Goal: Information Seeking & Learning: Find specific page/section

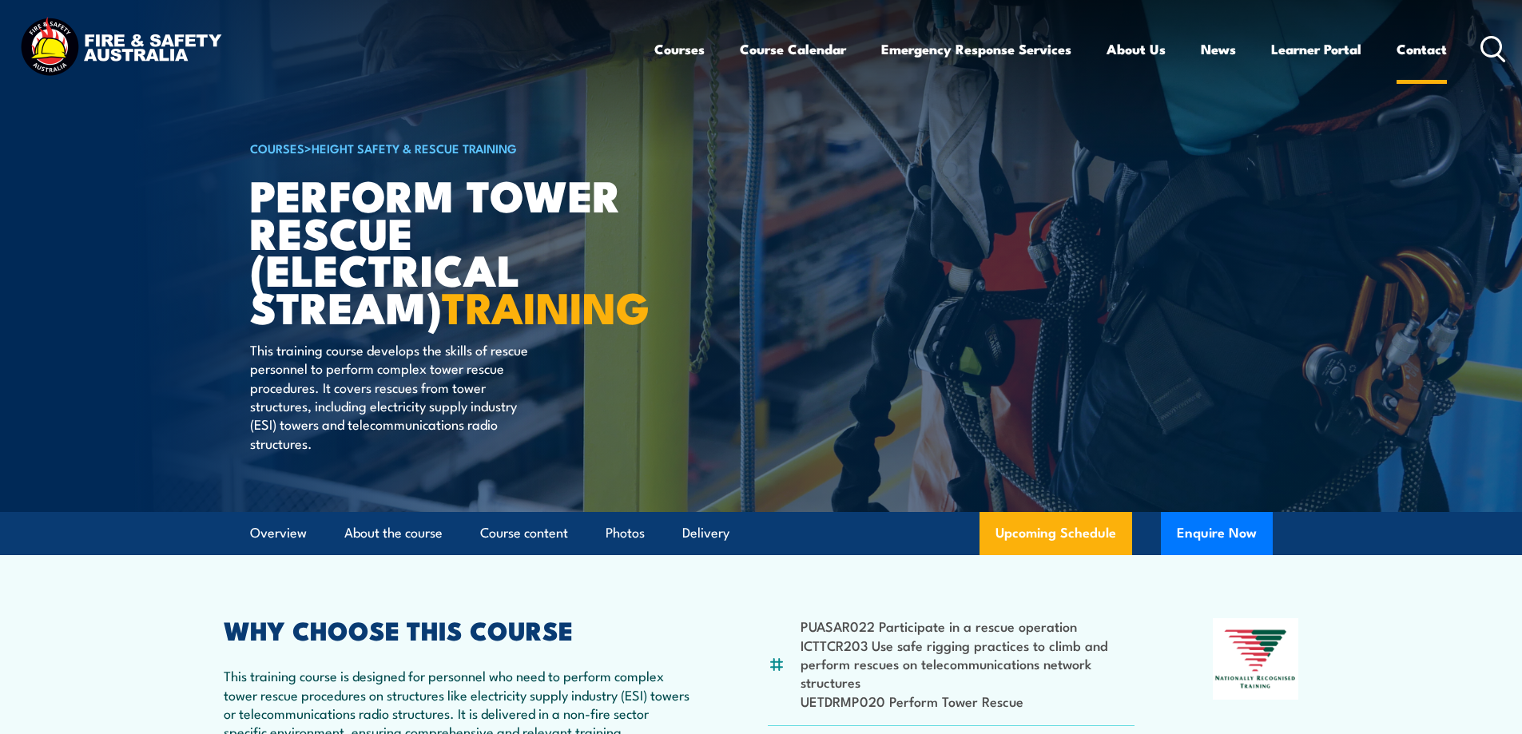
click at [1405, 49] on link "Contact" at bounding box center [1421, 49] width 50 height 42
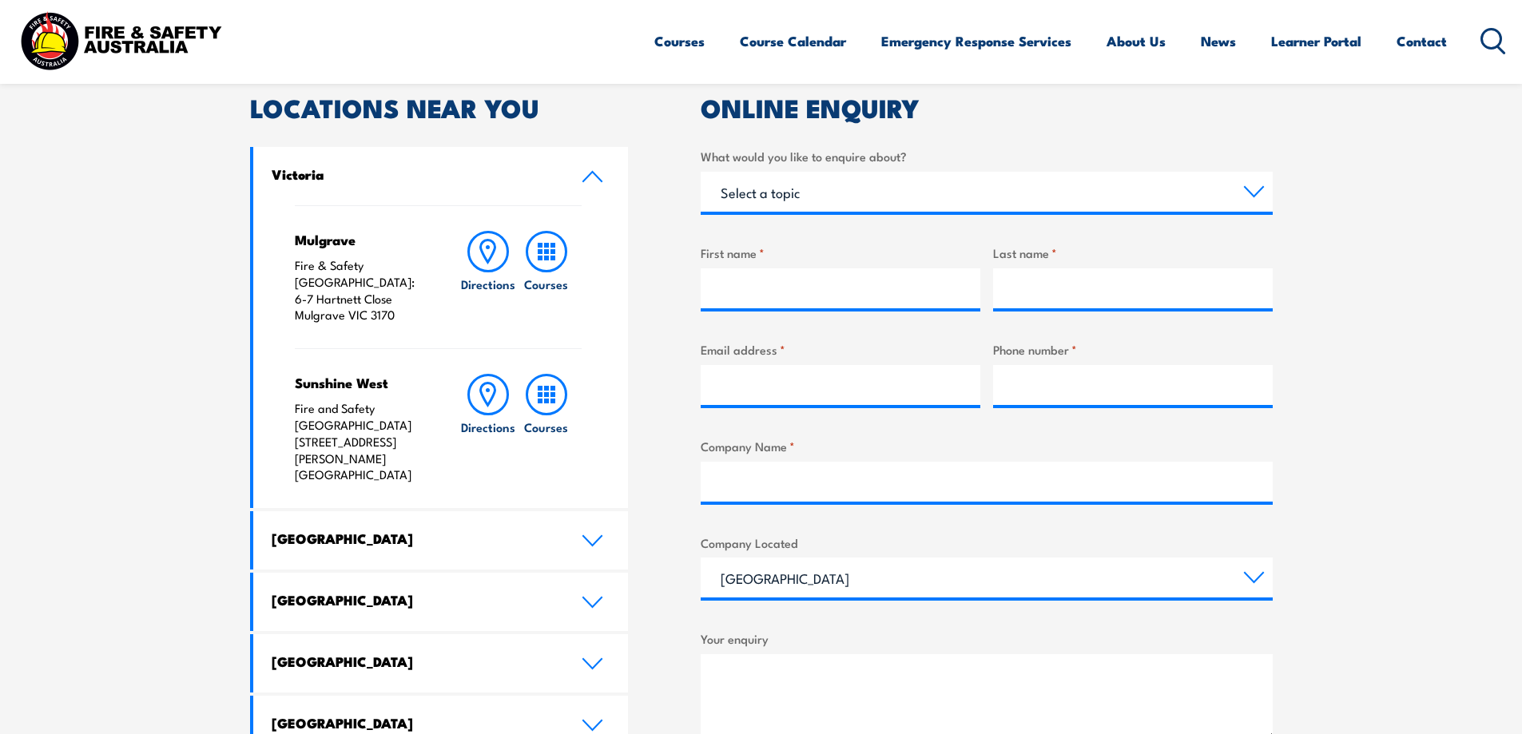
scroll to position [559, 0]
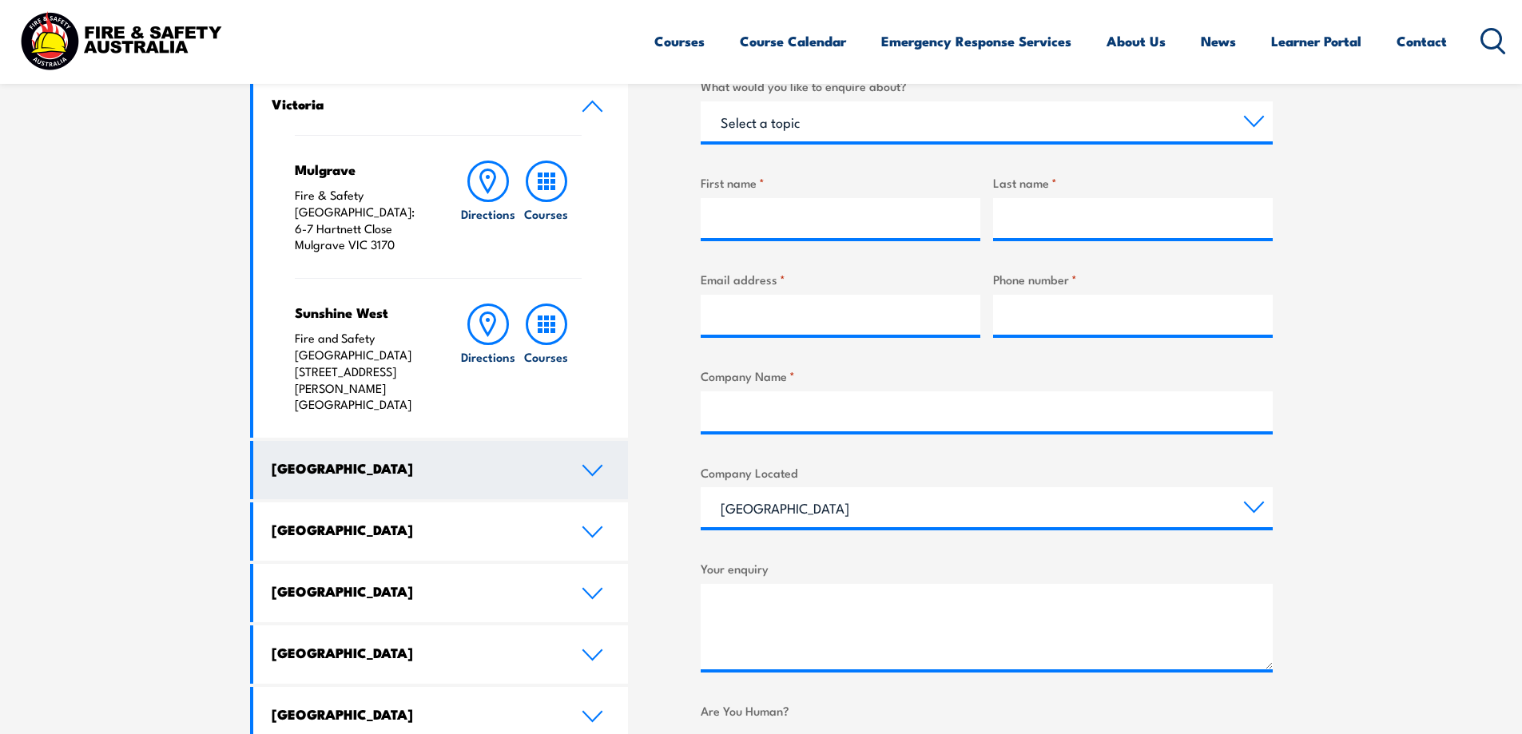
click at [587, 464] on icon at bounding box center [593, 470] width 22 height 13
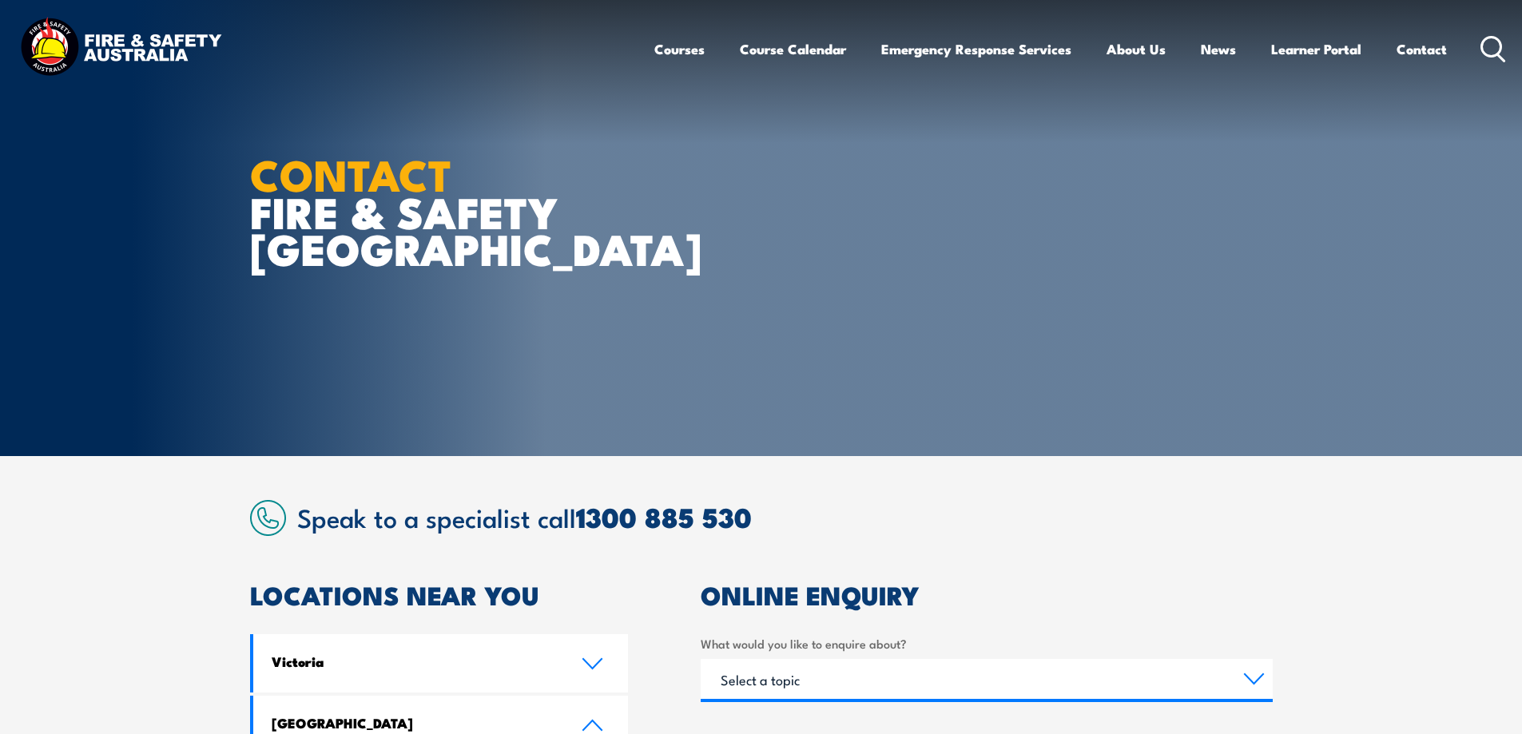
scroll to position [0, 0]
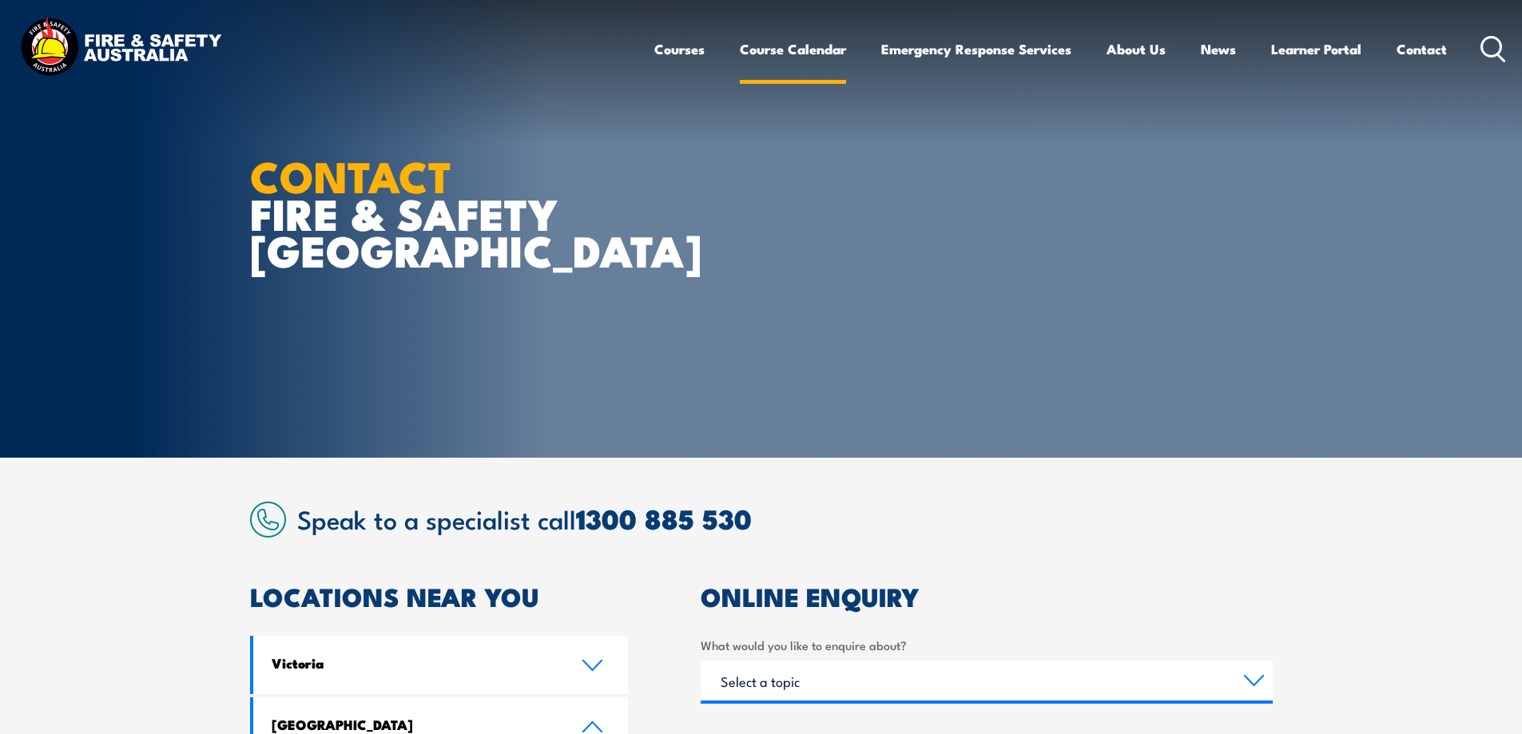
click at [795, 49] on link "Course Calendar" at bounding box center [793, 49] width 106 height 42
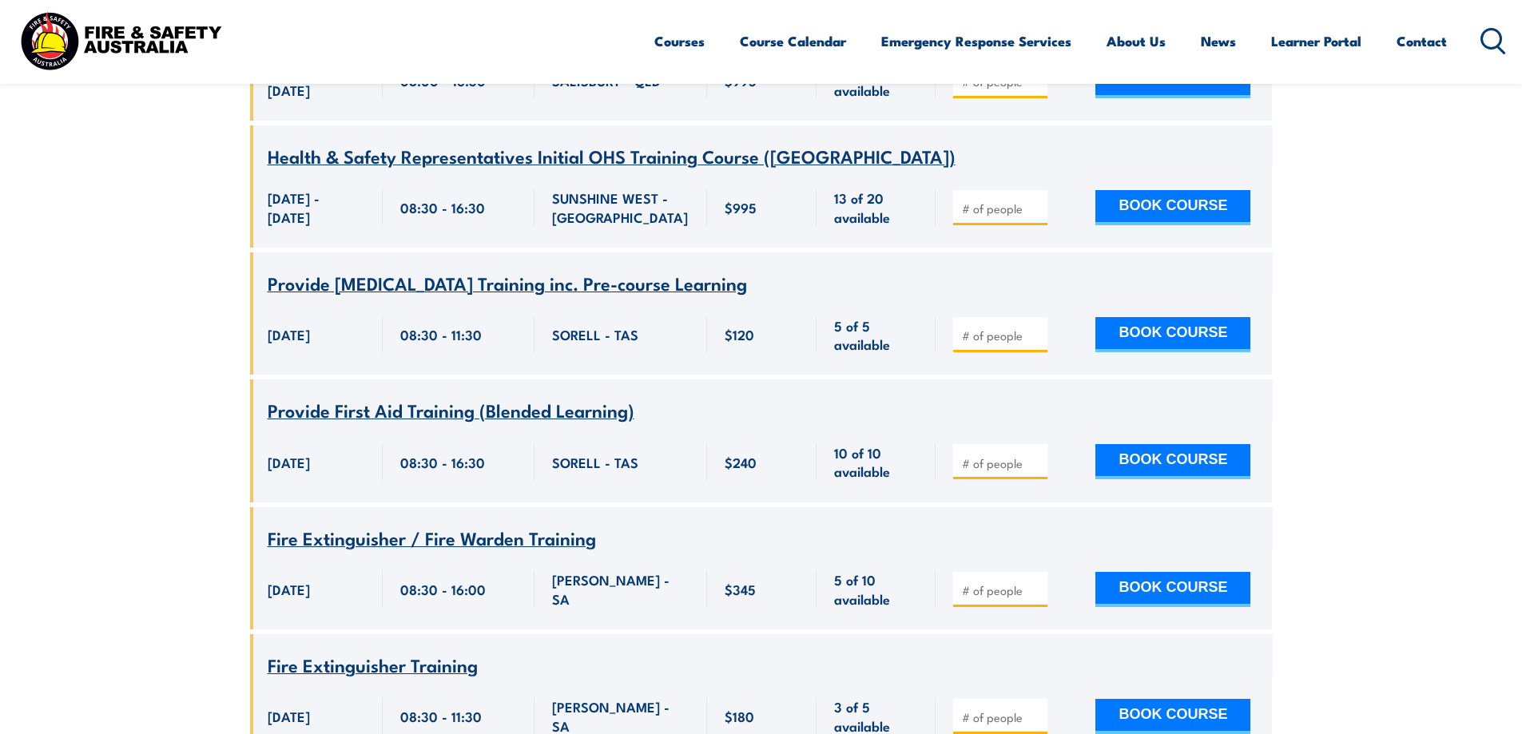
scroll to position [3595, 0]
